Goal: Entertainment & Leisure: Consume media (video, audio)

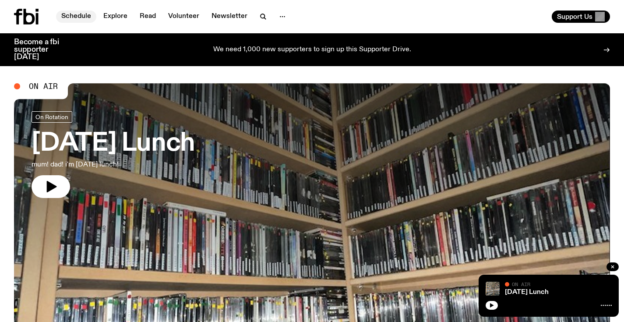
click at [84, 18] on link "Schedule" at bounding box center [76, 17] width 40 height 12
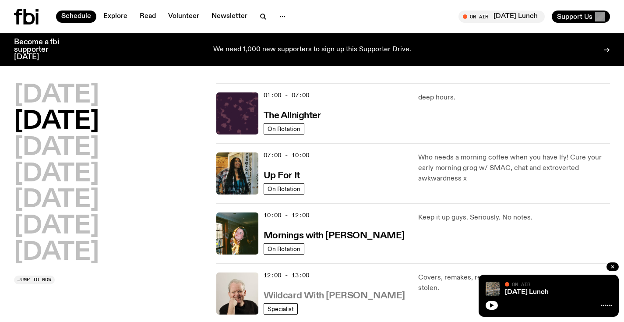
click at [313, 295] on h3 "Wildcard With [PERSON_NAME]" at bounding box center [334, 295] width 141 height 9
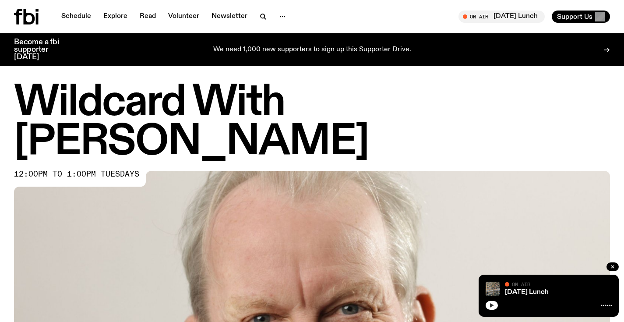
click at [492, 306] on icon "button" at bounding box center [491, 304] width 5 height 5
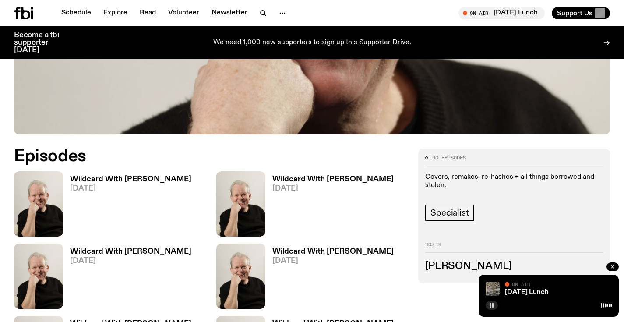
scroll to position [372, 0]
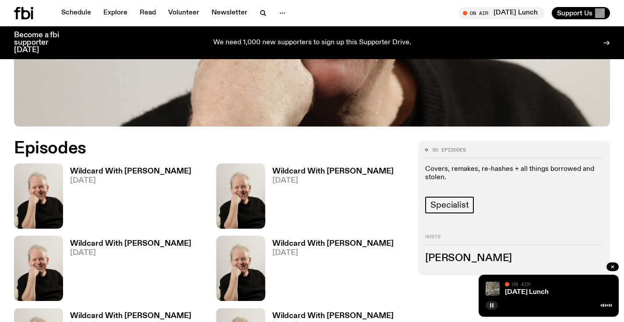
click at [114, 168] on h3 "Wildcard With [PERSON_NAME]" at bounding box center [130, 171] width 121 height 7
